Goal: Transaction & Acquisition: Obtain resource

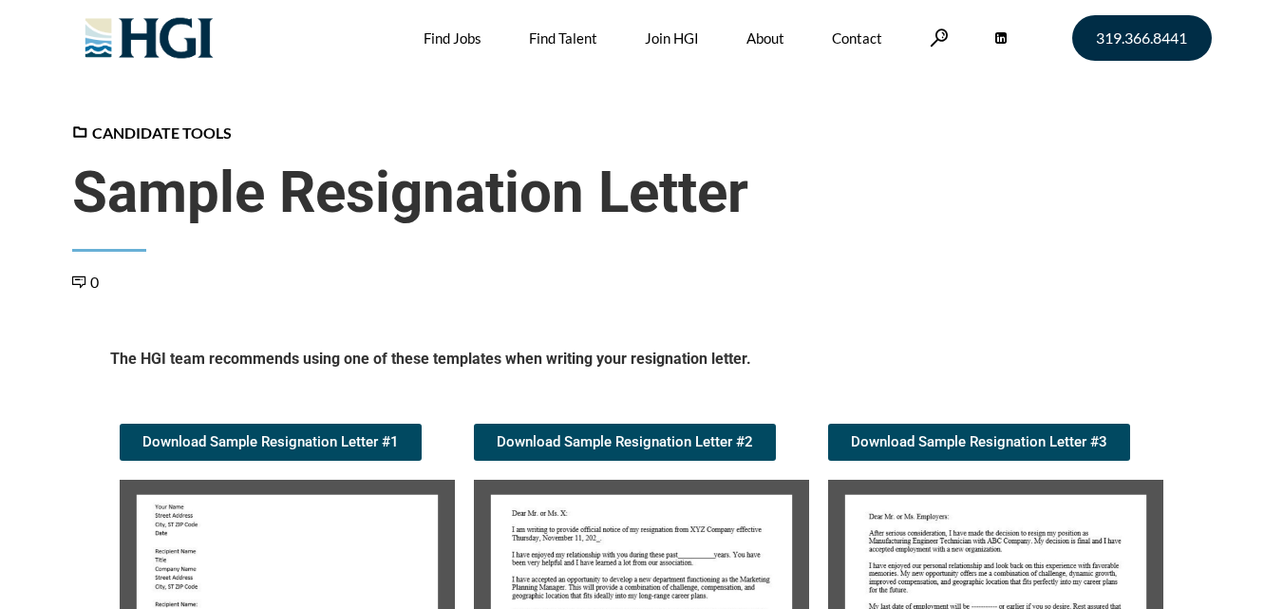
scroll to position [285, 0]
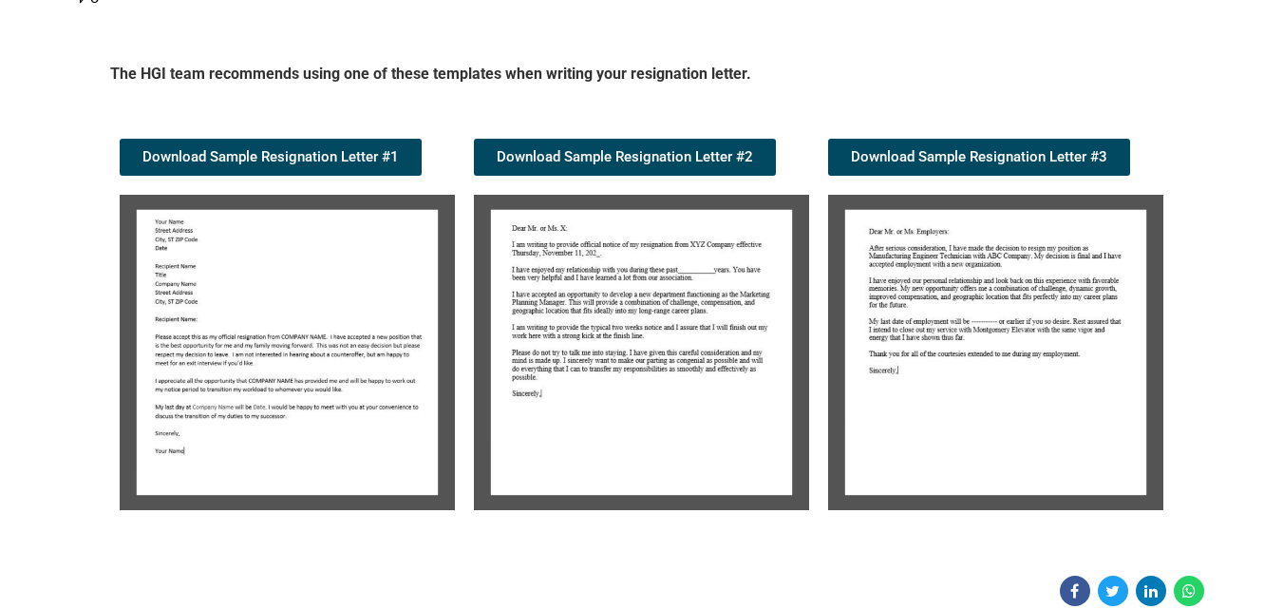
click at [285, 338] on img at bounding box center [287, 352] width 335 height 315
click at [269, 312] on img at bounding box center [287, 352] width 335 height 315
click at [269, 310] on img at bounding box center [287, 352] width 335 height 315
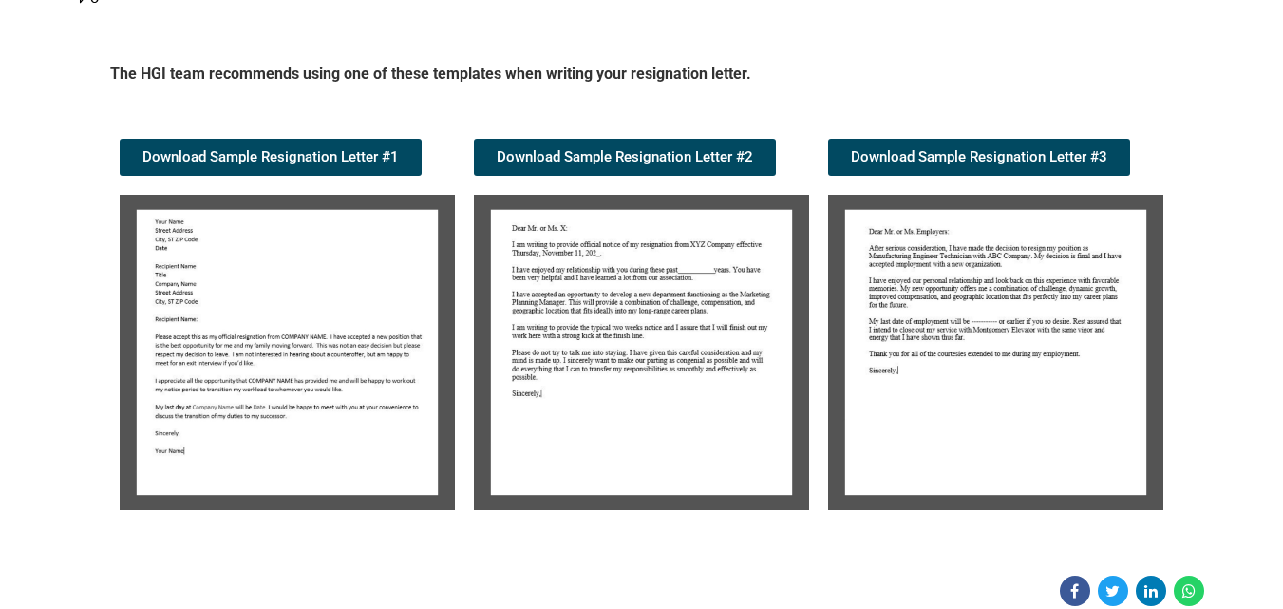
click at [269, 310] on img at bounding box center [287, 352] width 335 height 315
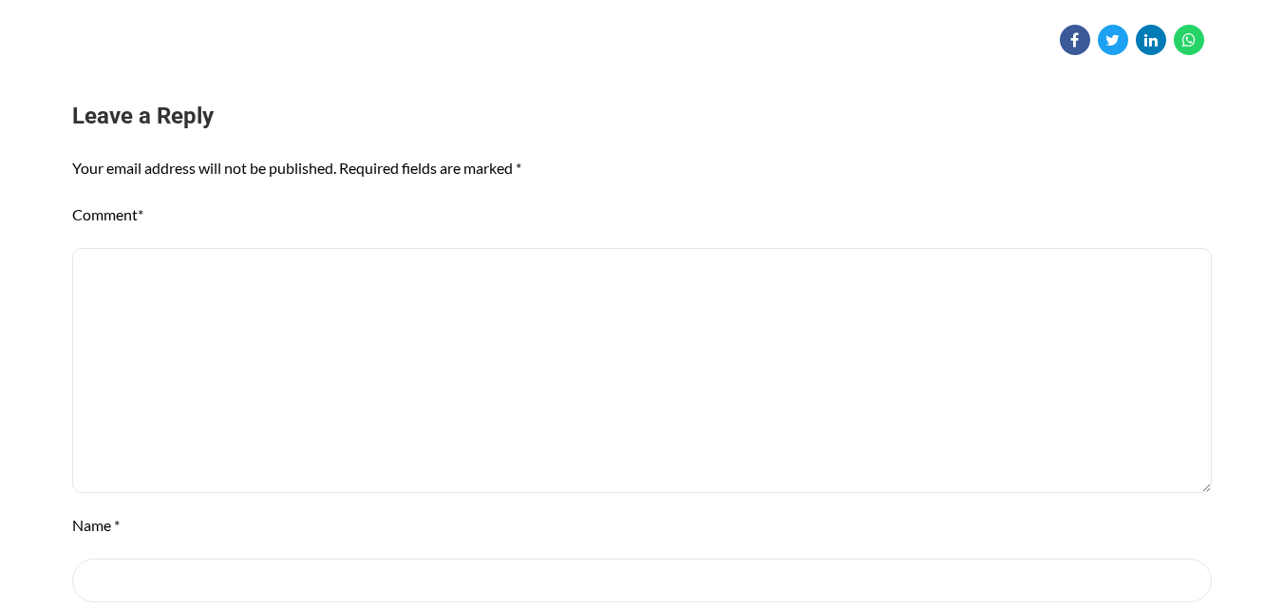
scroll to position [498, 0]
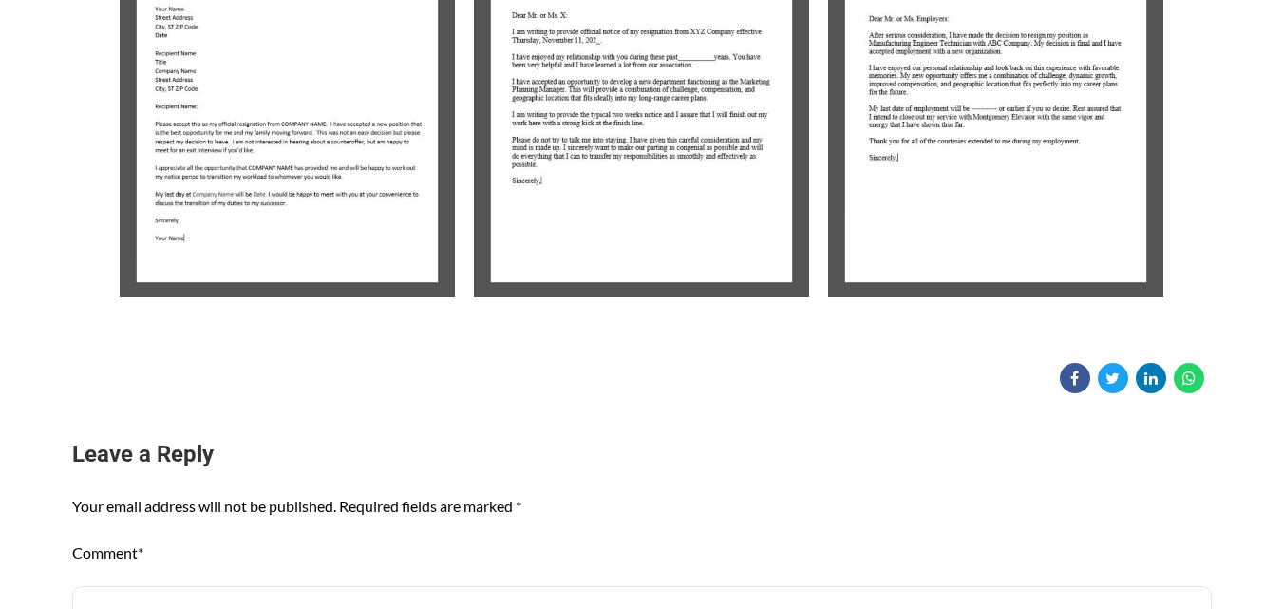
click at [227, 151] on img at bounding box center [287, 139] width 335 height 315
click at [305, 52] on img at bounding box center [287, 139] width 335 height 315
click at [728, 157] on img at bounding box center [641, 139] width 335 height 315
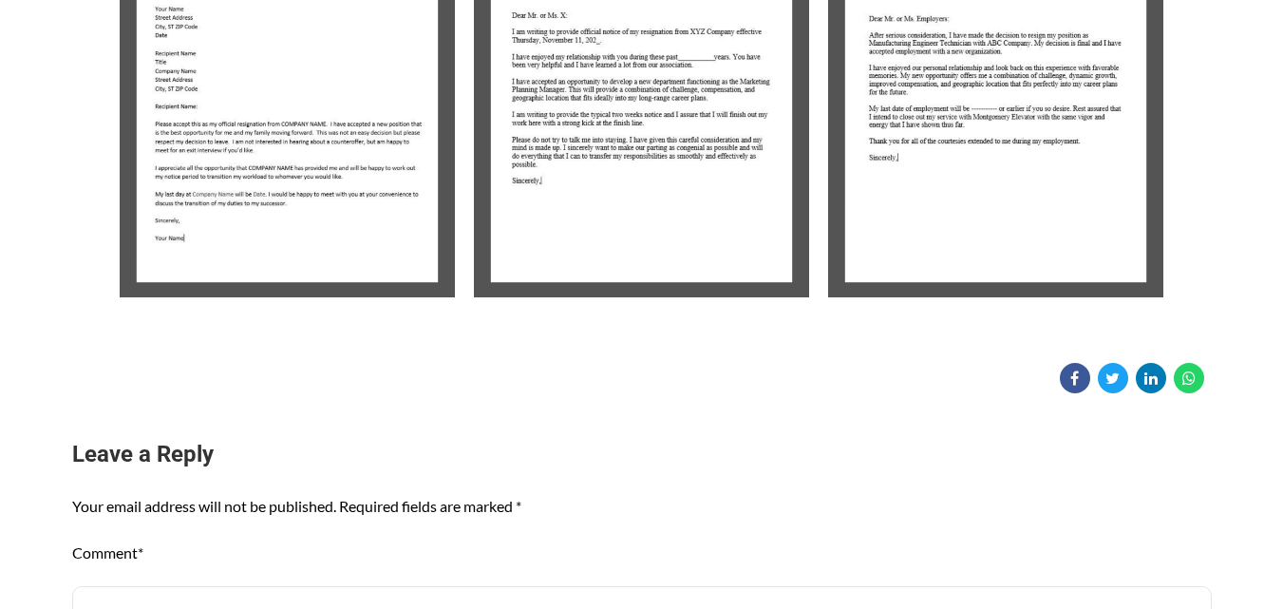
click at [961, 165] on img at bounding box center [995, 139] width 335 height 315
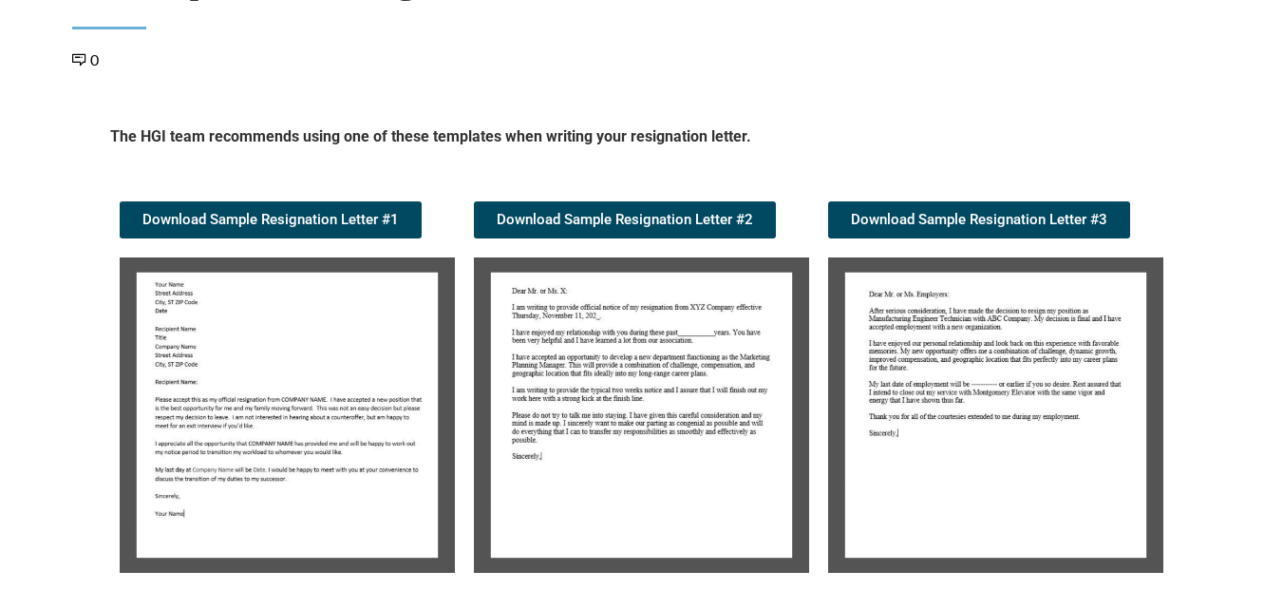
scroll to position [308, 0]
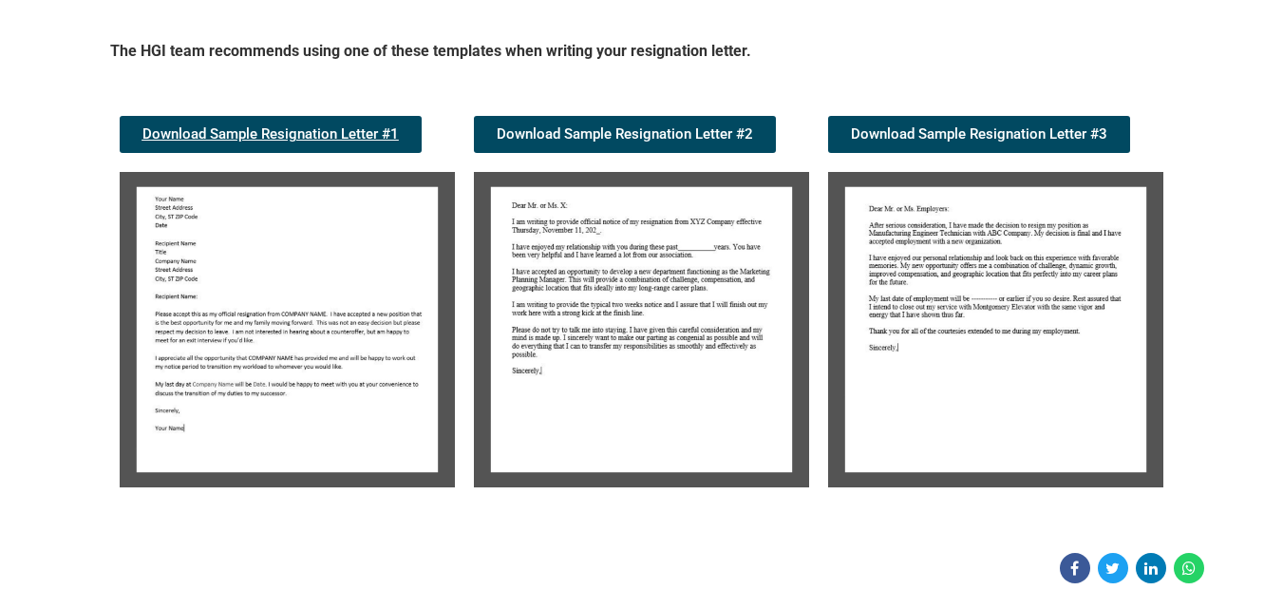
click at [278, 124] on link "Download Sample Resignation Letter #1" at bounding box center [271, 134] width 302 height 37
click at [282, 123] on link "Download Sample Resignation Letter #1" at bounding box center [271, 134] width 302 height 37
click at [616, 267] on img at bounding box center [641, 329] width 335 height 315
click at [616, 266] on img at bounding box center [641, 329] width 335 height 315
click at [615, 329] on img at bounding box center [641, 329] width 335 height 315
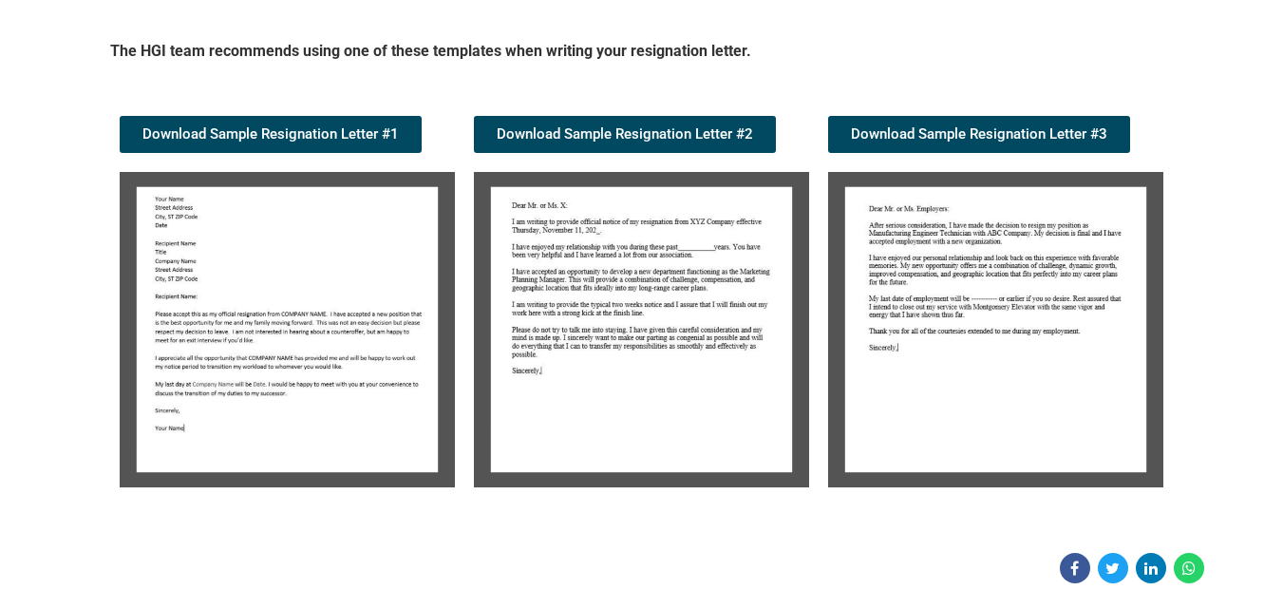
click at [615, 329] on img at bounding box center [641, 329] width 335 height 315
click at [672, 123] on link "Download Sample Resignation Letter #2" at bounding box center [625, 134] width 302 height 37
click at [958, 273] on img at bounding box center [995, 329] width 335 height 315
click at [958, 272] on img at bounding box center [995, 329] width 335 height 315
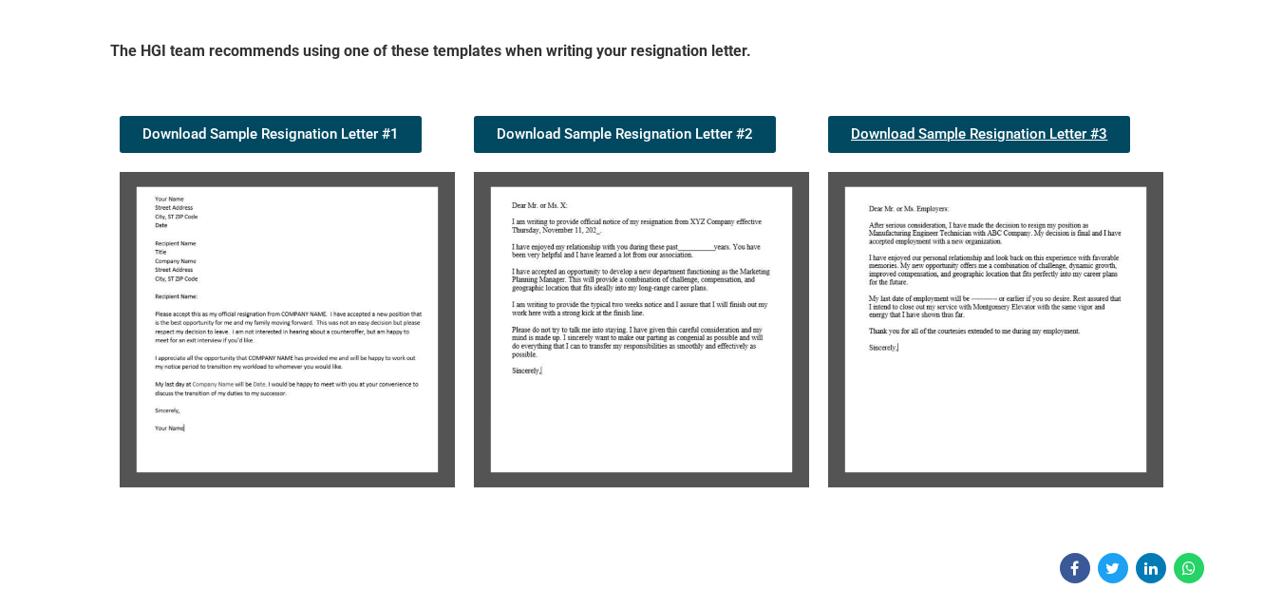
click at [985, 131] on span "Download Sample Resignation Letter #3" at bounding box center [979, 134] width 256 height 14
click at [283, 299] on img at bounding box center [287, 329] width 335 height 315
click at [309, 259] on img at bounding box center [287, 329] width 335 height 315
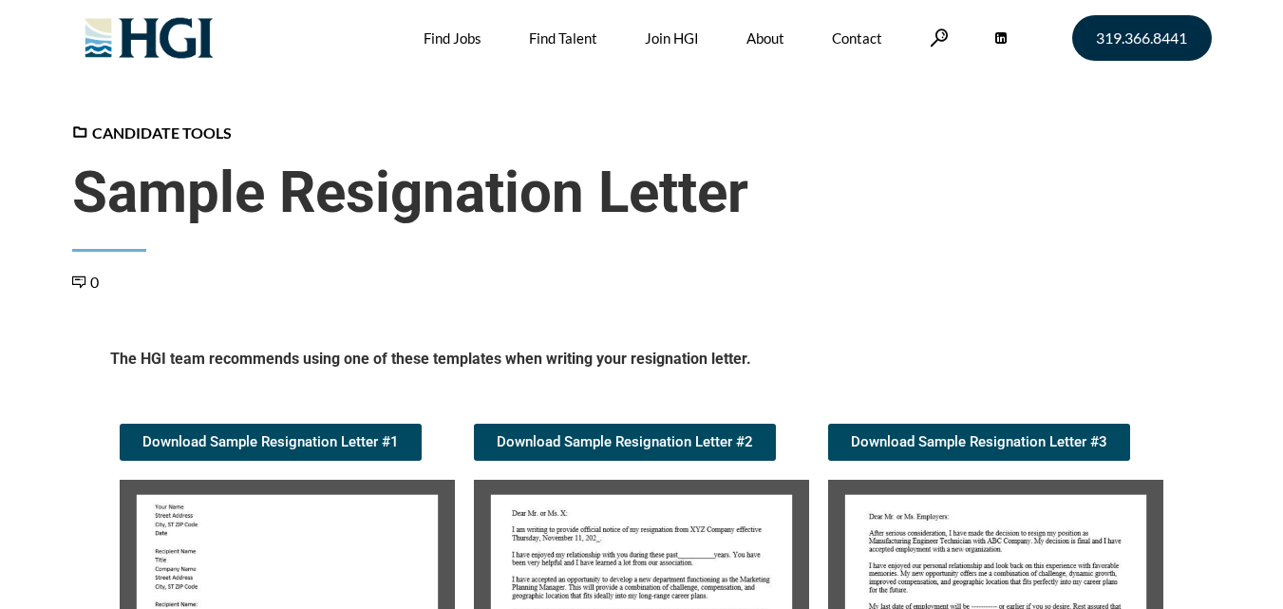
scroll to position [190, 0]
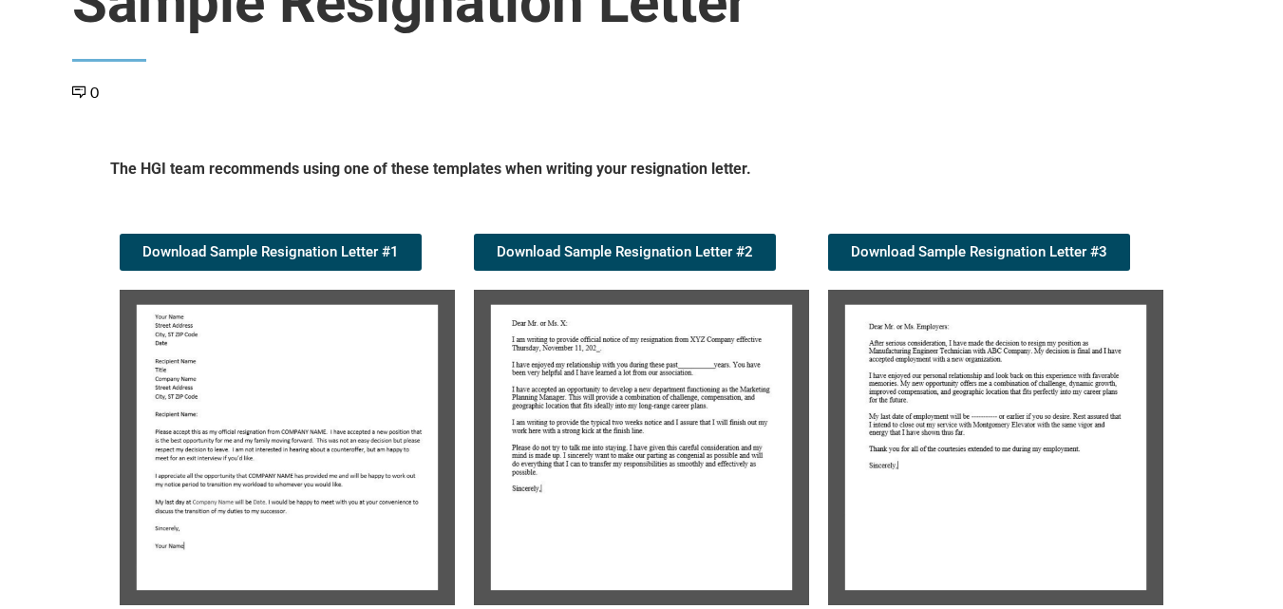
click at [233, 383] on img at bounding box center [287, 447] width 335 height 315
click at [234, 382] on img at bounding box center [287, 447] width 335 height 315
click at [338, 249] on span "Download Sample Resignation Letter #1" at bounding box center [270, 252] width 256 height 14
